Goal: Task Accomplishment & Management: Complete application form

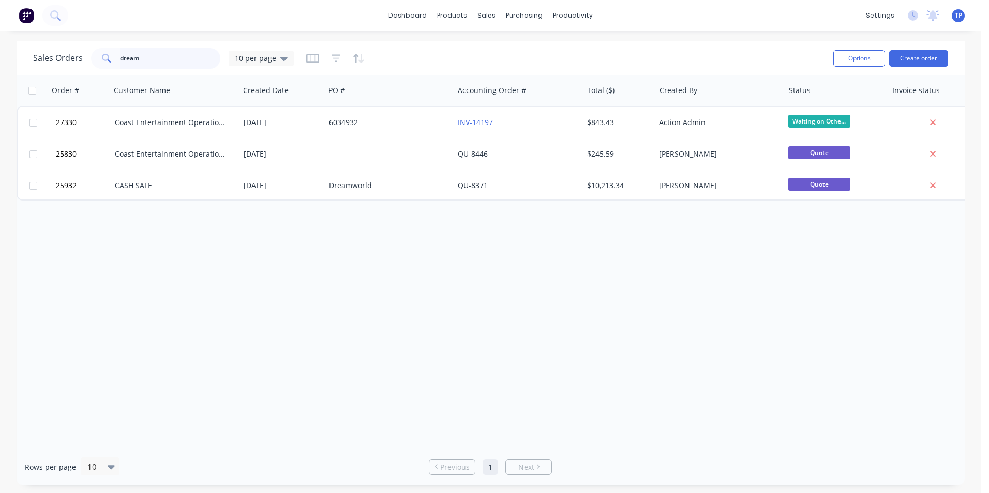
click at [174, 64] on input "dream" at bounding box center [170, 58] width 101 height 21
type input "d"
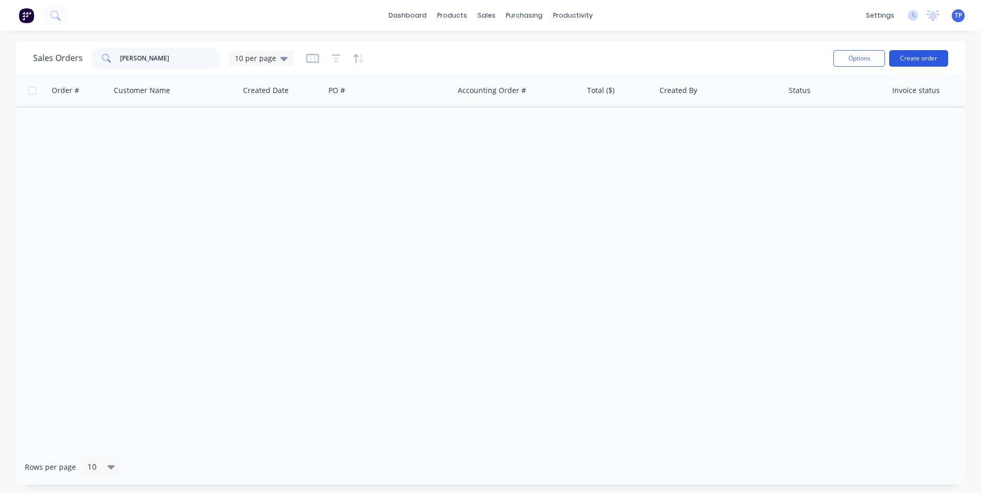
type input "[PERSON_NAME]"
click at [926, 61] on button "Create order" at bounding box center [918, 58] width 59 height 17
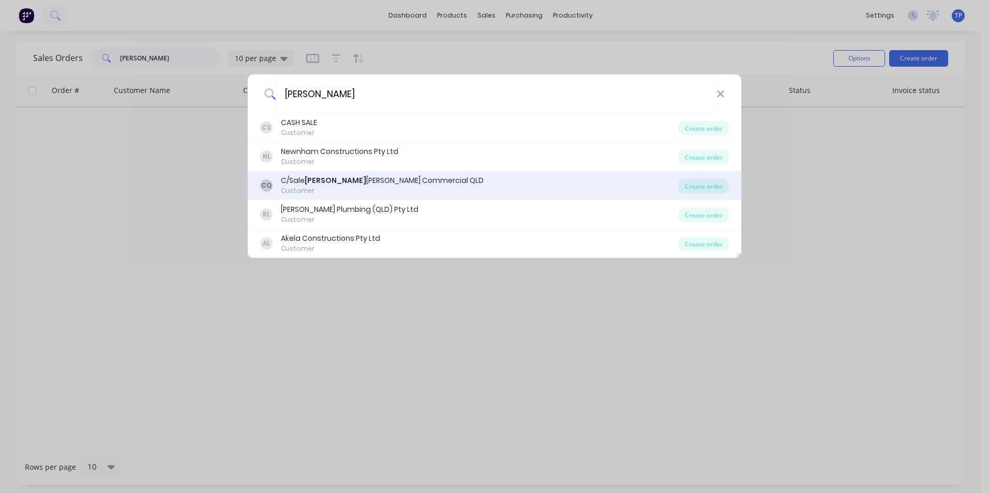
type input "[PERSON_NAME]"
click at [363, 186] on div "C/Sale [PERSON_NAME] Commercial QLD" at bounding box center [382, 180] width 203 height 11
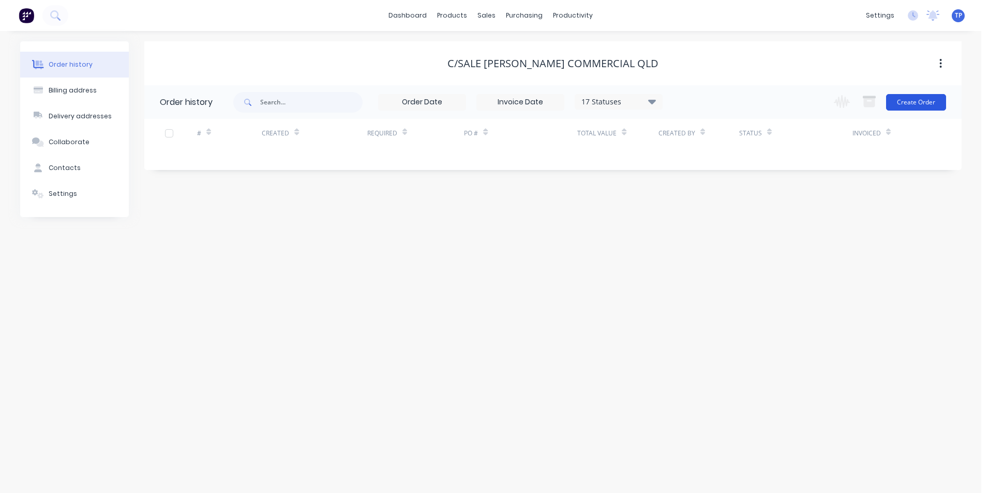
click at [900, 103] on button "Create Order" at bounding box center [916, 102] width 60 height 17
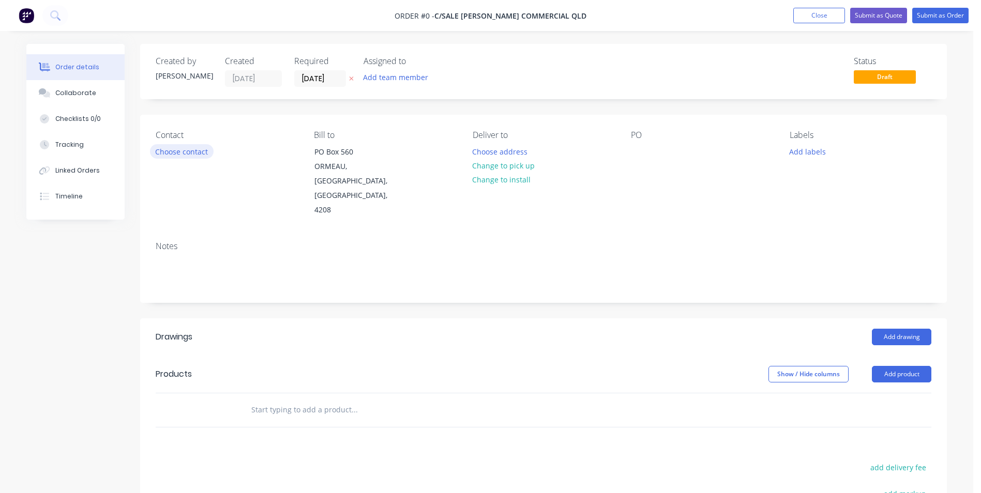
click at [185, 152] on button "Choose contact" at bounding box center [182, 151] width 64 height 14
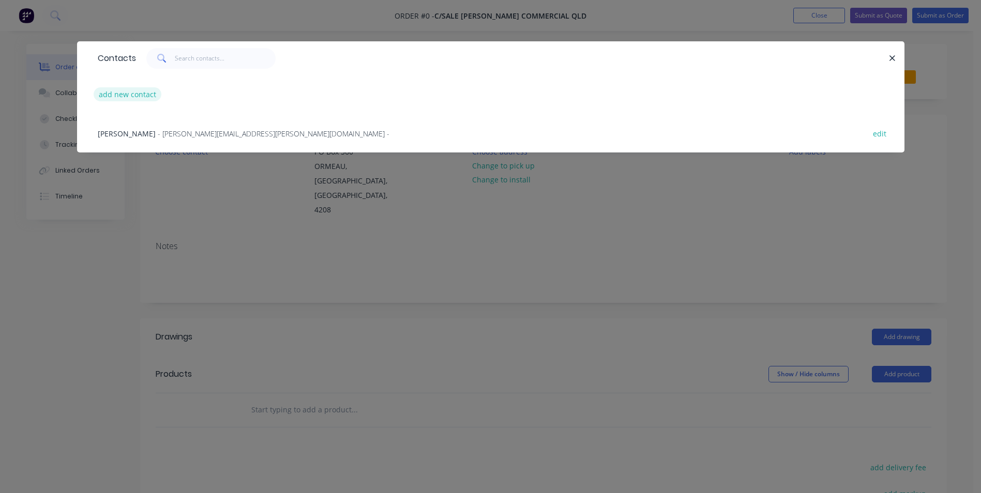
click at [131, 94] on button "add new contact" at bounding box center [128, 94] width 68 height 14
select select "AU"
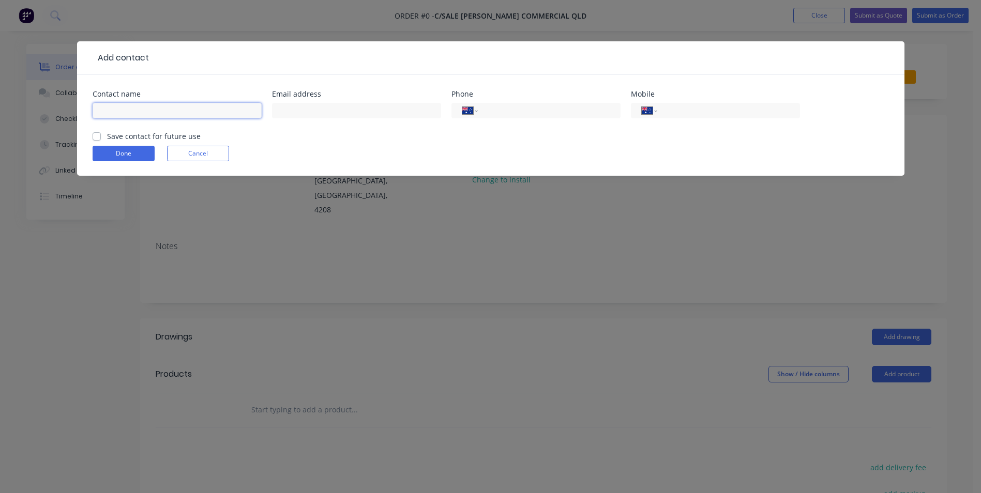
click at [121, 113] on input "text" at bounding box center [177, 111] width 169 height 16
type input "[PERSON_NAME]"
click at [340, 115] on input "text" at bounding box center [356, 111] width 169 height 16
type input "[PERSON_NAME][EMAIL_ADDRESS][PERSON_NAME][DOMAIN_NAME]"
click at [667, 110] on input "tel" at bounding box center [727, 111] width 124 height 12
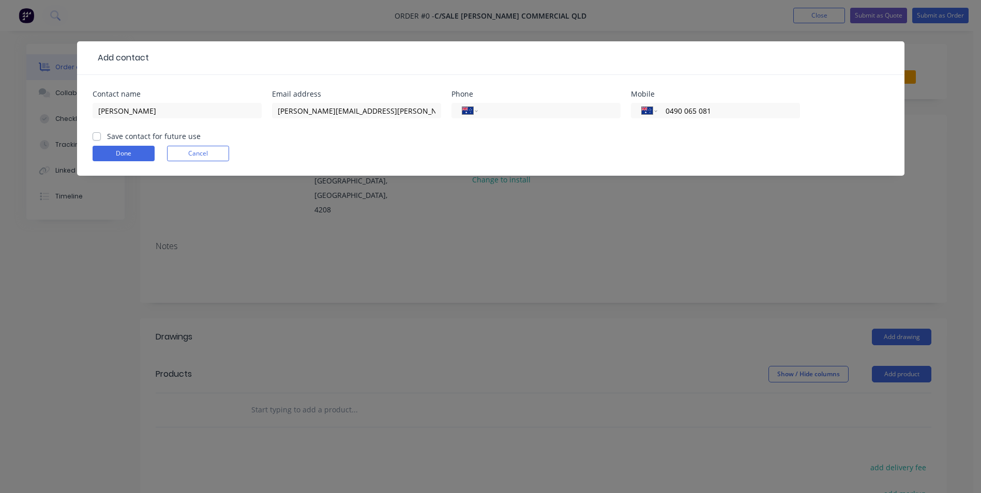
type input "0490 065 081"
click at [107, 137] on label "Save contact for future use" at bounding box center [154, 136] width 94 height 11
click at [99, 137] on input "Save contact for future use" at bounding box center [97, 136] width 8 height 10
checkbox input "true"
click at [145, 149] on button "Done" at bounding box center [124, 154] width 62 height 16
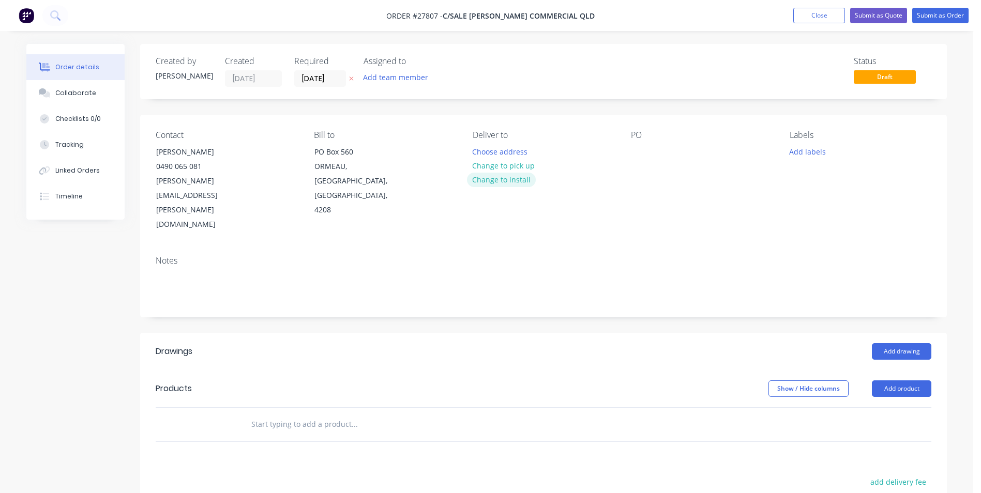
click at [508, 178] on button "Change to install" at bounding box center [501, 180] width 69 height 14
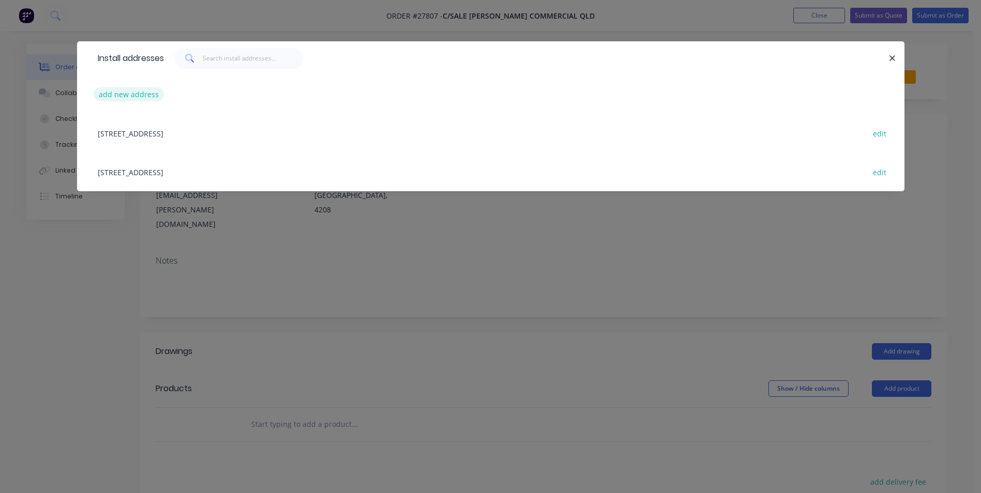
click at [109, 93] on button "add new address" at bounding box center [129, 94] width 71 height 14
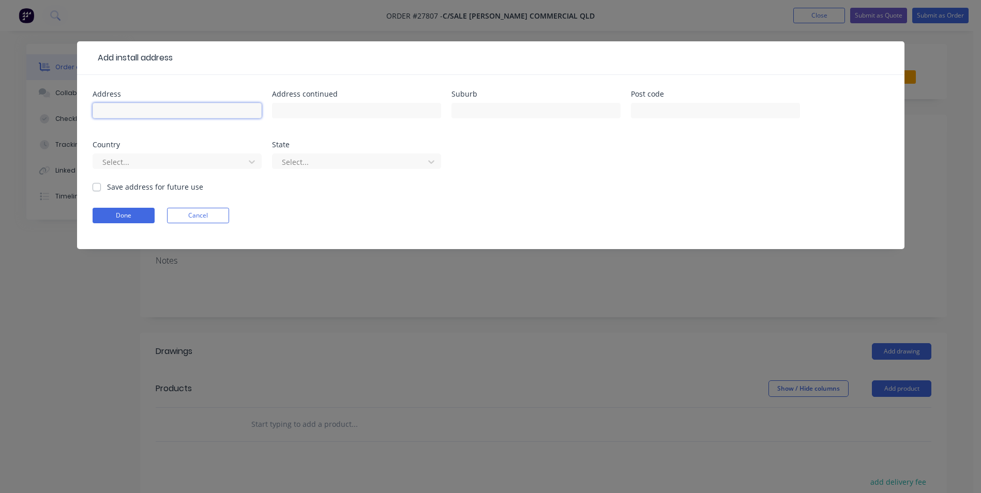
click at [114, 107] on input "text" at bounding box center [177, 111] width 169 height 16
type input "1 [PERSON_NAME] court"
click at [513, 113] on input "text" at bounding box center [535, 111] width 169 height 16
type input "Surfers Paradise"
click at [194, 165] on div at bounding box center [170, 162] width 138 height 13
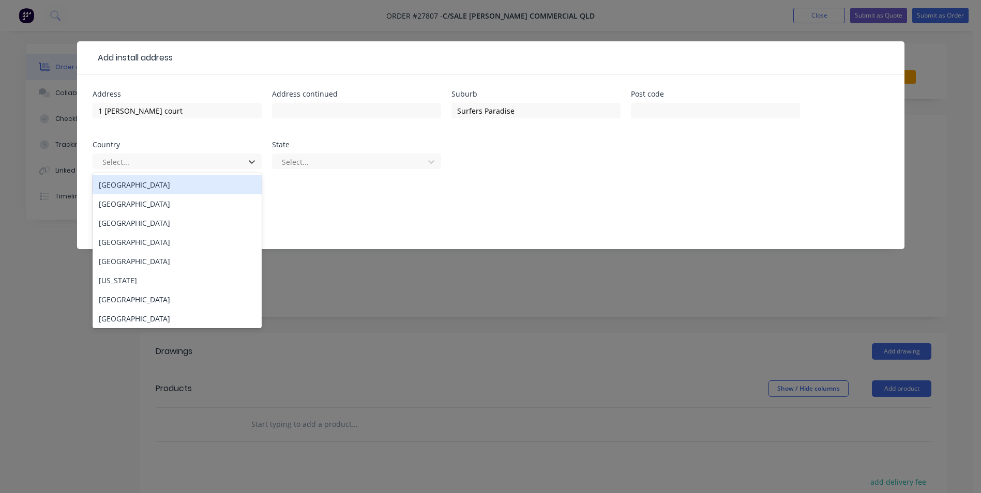
click at [177, 190] on div "[GEOGRAPHIC_DATA]" at bounding box center [177, 184] width 169 height 19
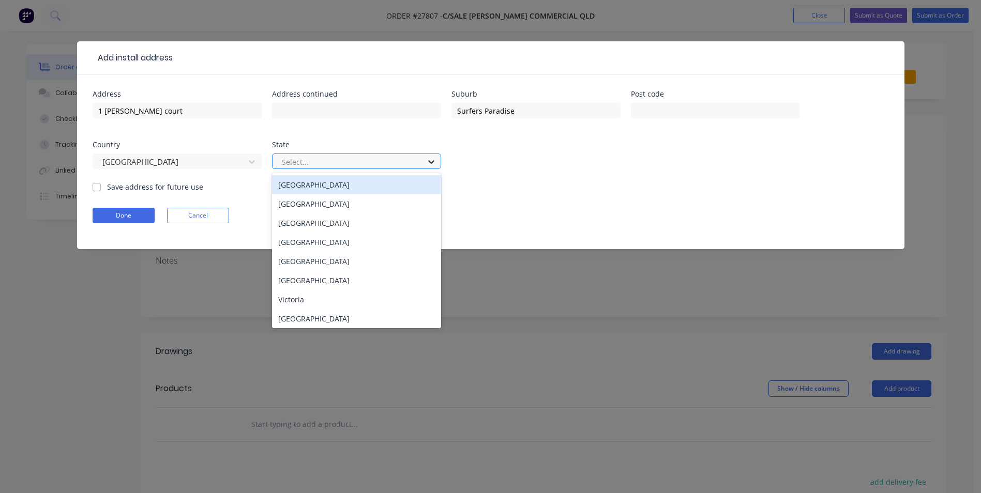
click at [429, 165] on icon at bounding box center [431, 162] width 10 height 10
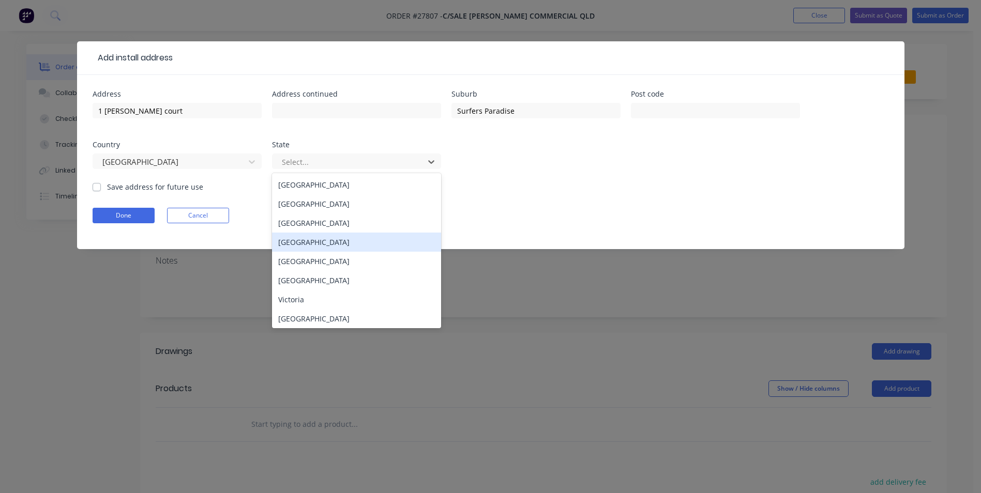
click at [302, 244] on div "[GEOGRAPHIC_DATA]" at bounding box center [356, 242] width 169 height 19
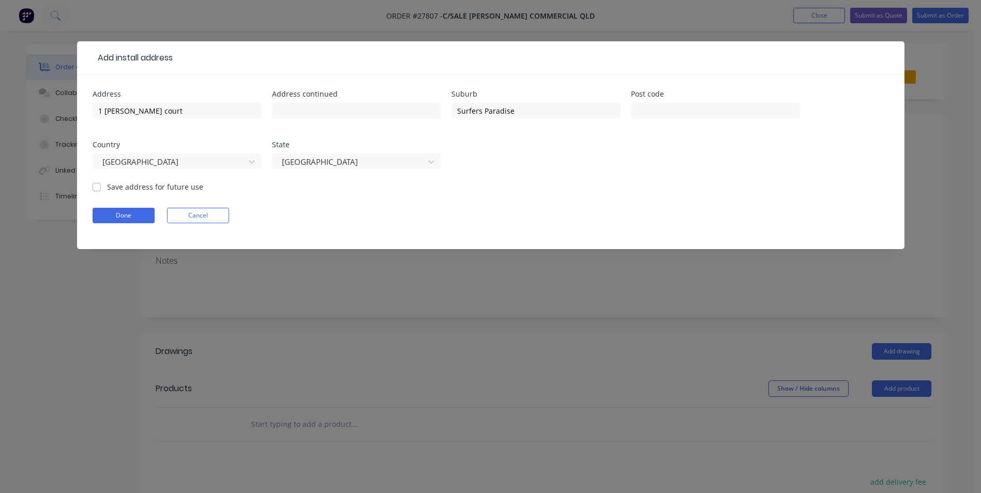
drag, startPoint x: 94, startPoint y: 188, endPoint x: 93, endPoint y: 200, distance: 12.5
click at [107, 188] on label "Save address for future use" at bounding box center [155, 187] width 96 height 11
click at [95, 188] on input "Save address for future use" at bounding box center [97, 187] width 8 height 10
checkbox input "true"
click at [142, 209] on button "Done" at bounding box center [124, 216] width 62 height 16
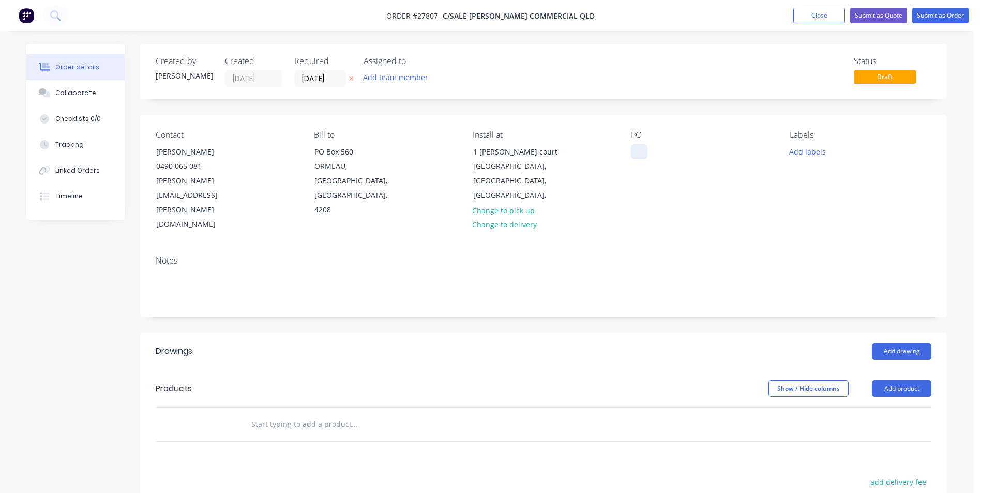
click at [634, 154] on div at bounding box center [639, 151] width 17 height 15
click at [883, 381] on button "Add product" at bounding box center [901, 389] width 59 height 17
click at [867, 428] on div "Basic product" at bounding box center [882, 435] width 80 height 15
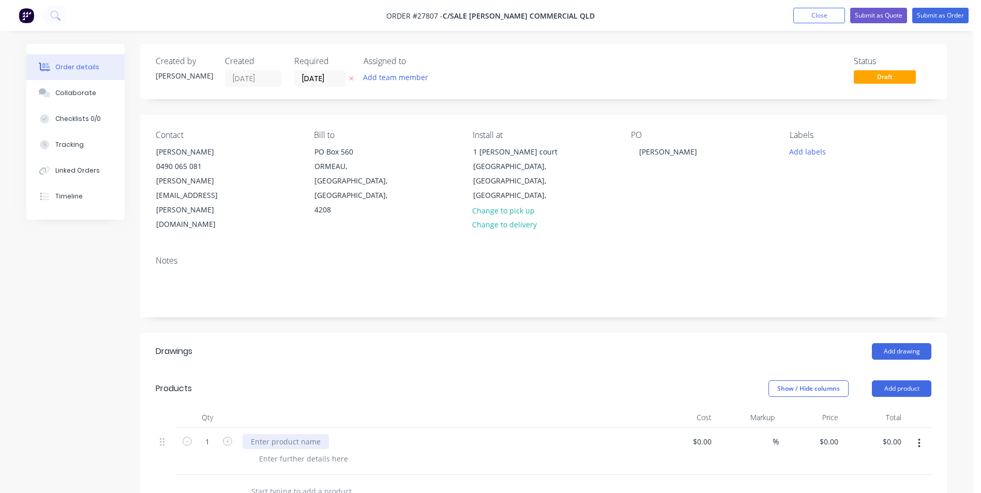
click at [305, 434] on div at bounding box center [286, 441] width 86 height 15
